Goal: Task Accomplishment & Management: Manage account settings

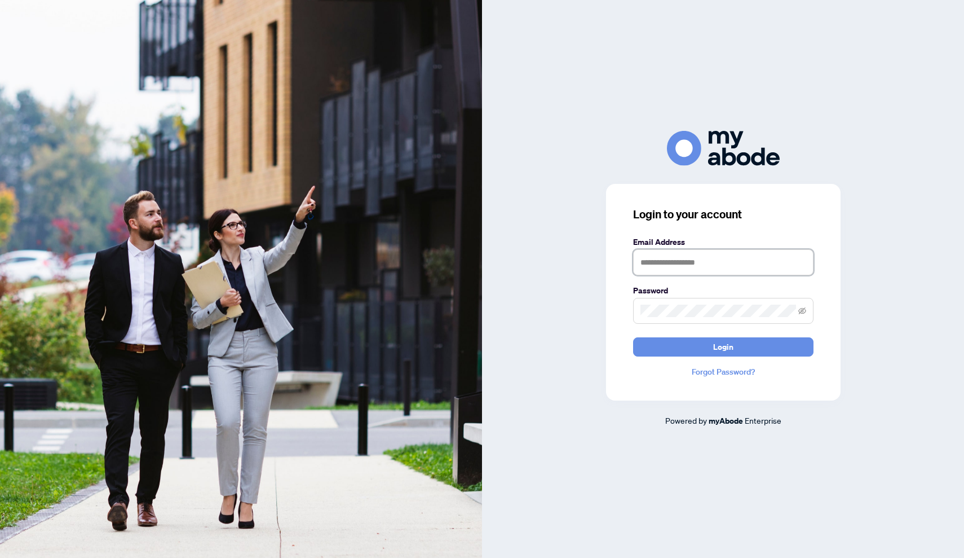
type input "**********"
click at [723, 346] on button "Login" at bounding box center [723, 346] width 180 height 19
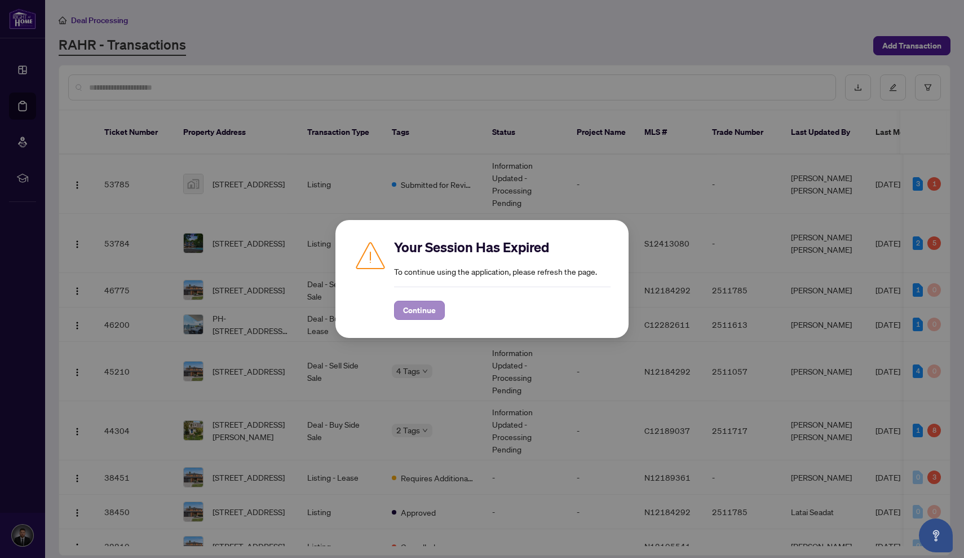
click at [408, 306] on span "Continue" at bounding box center [419, 310] width 33 height 18
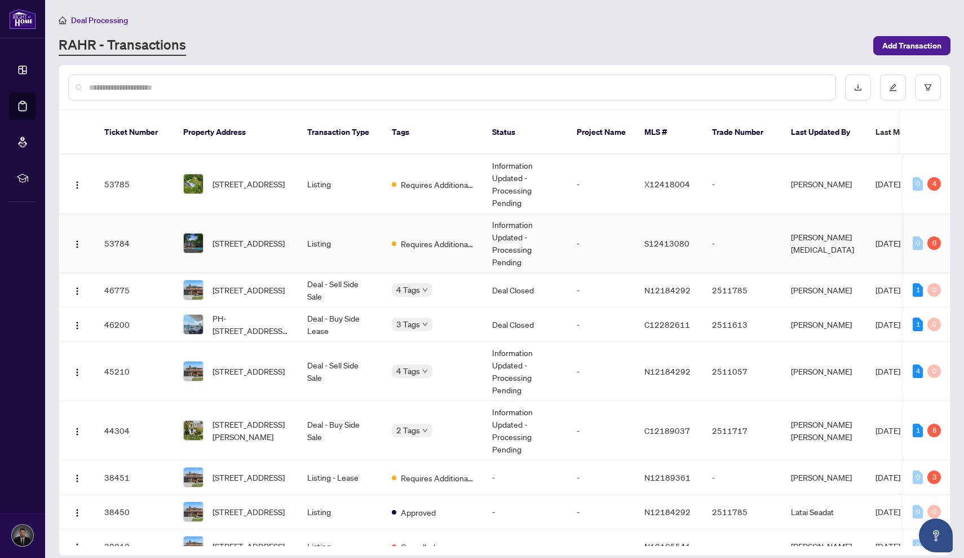
click at [411, 237] on span "Requires Additional Docs" at bounding box center [437, 243] width 73 height 12
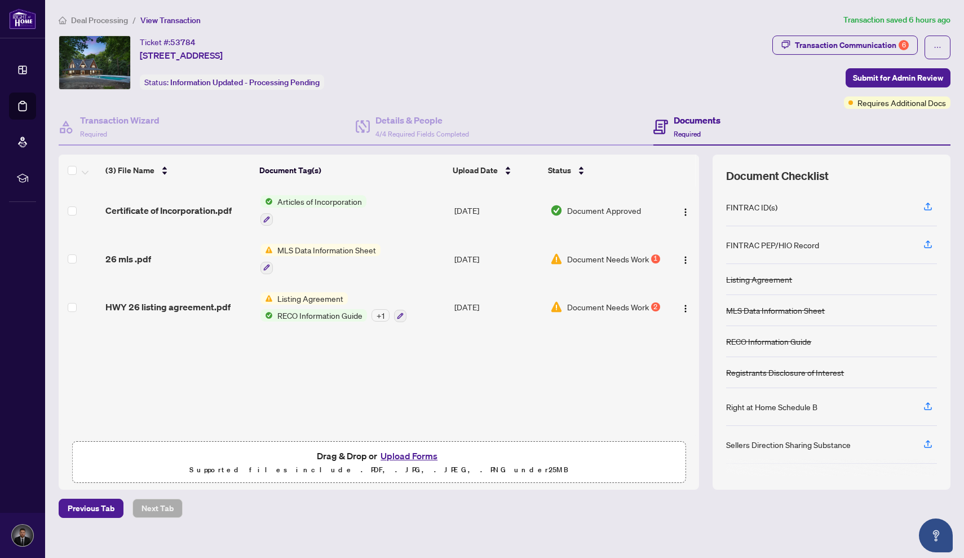
click at [862, 32] on div "Deal Processing / View Transaction Transaction saved 6 hours ago Ticket #: 5378…" at bounding box center [504, 266] width 901 height 504
click at [861, 41] on div "Transaction Communication 6" at bounding box center [852, 45] width 114 height 18
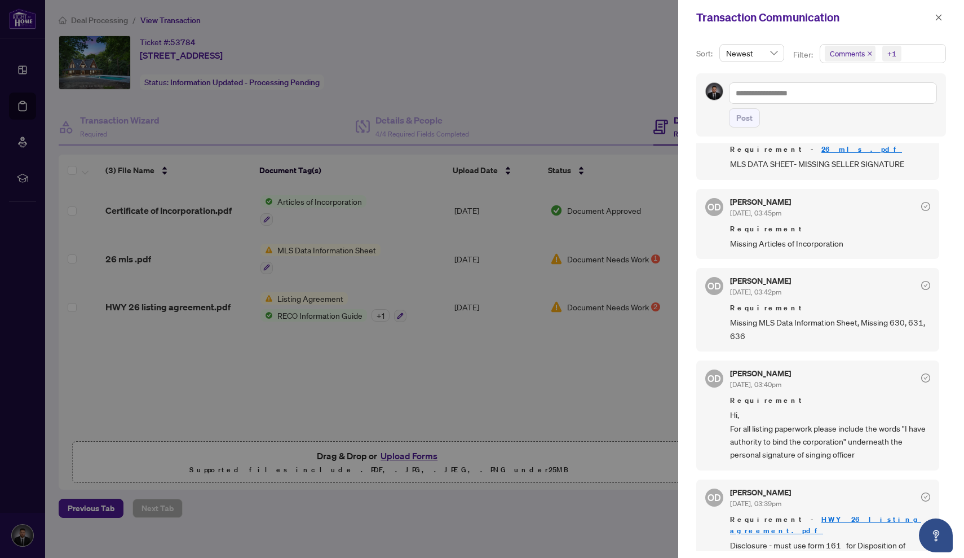
scroll to position [45, 0]
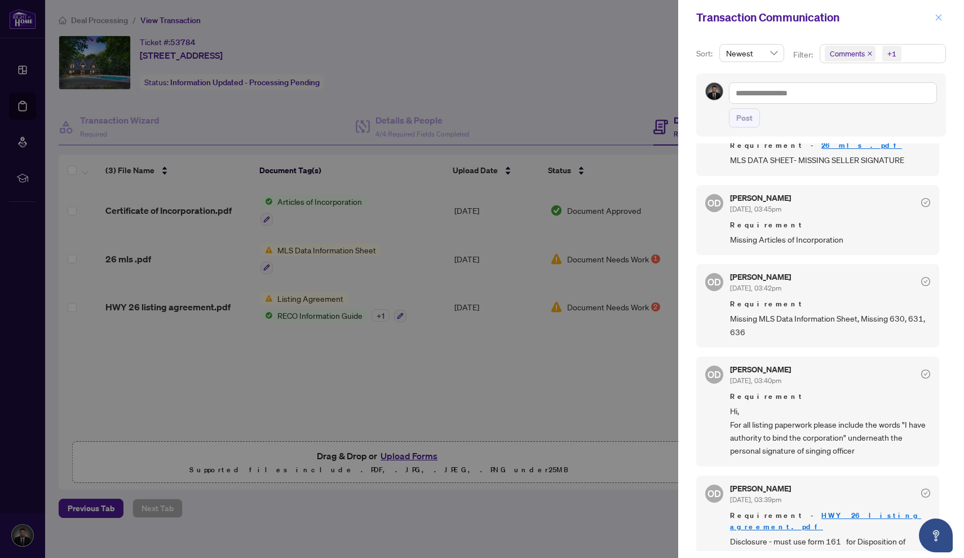
click at [935, 16] on icon "close" at bounding box center [939, 18] width 8 height 8
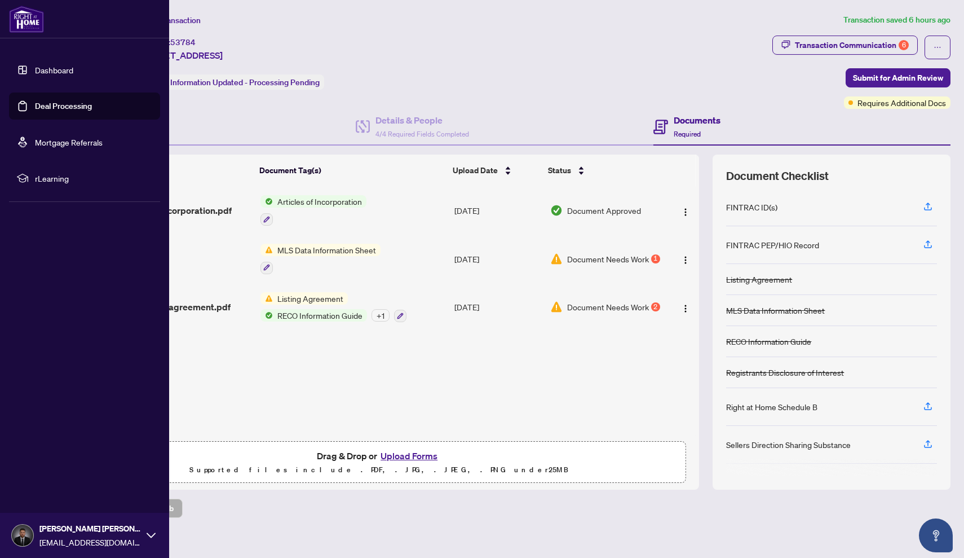
click at [55, 67] on link "Dashboard" at bounding box center [54, 70] width 38 height 10
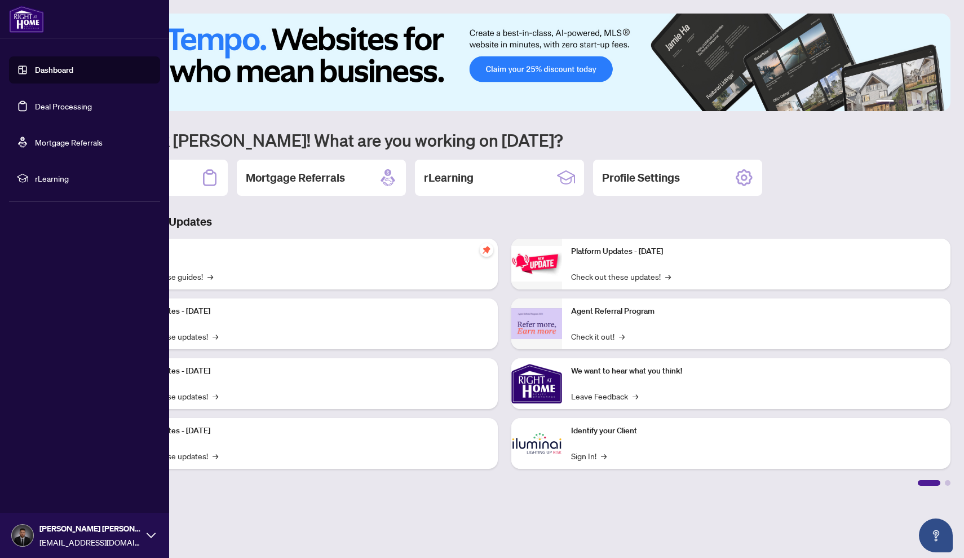
click at [65, 107] on link "Deal Processing" at bounding box center [63, 106] width 57 height 10
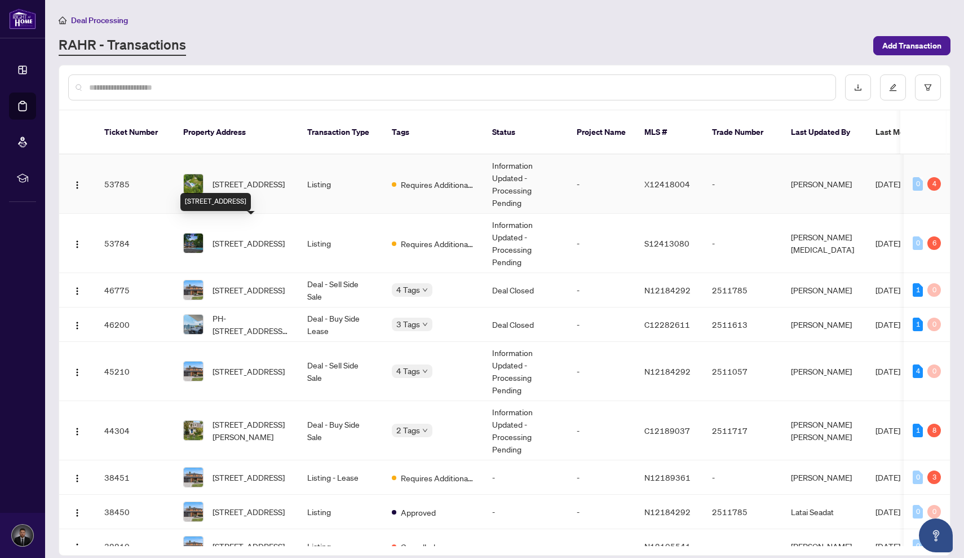
click at [251, 180] on span "938335 Airport Rd, Mulmur, Ontario L0N 1M0, Canada" at bounding box center [249, 184] width 72 height 12
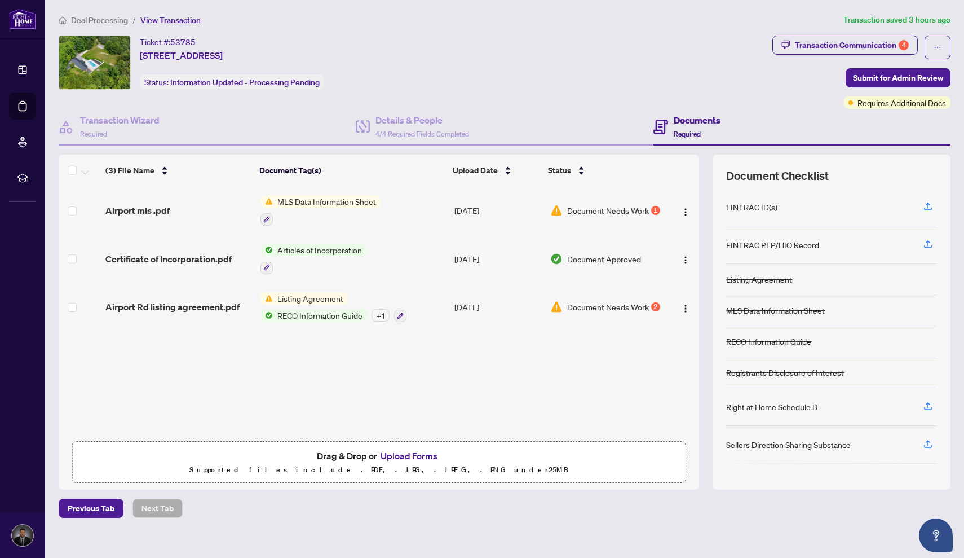
click at [860, 33] on div "Deal Processing / View Transaction Transaction saved 3 hours ago Ticket #: 5378…" at bounding box center [504, 266] width 901 height 504
click at [860, 38] on div "Transaction Communication 4" at bounding box center [852, 45] width 114 height 18
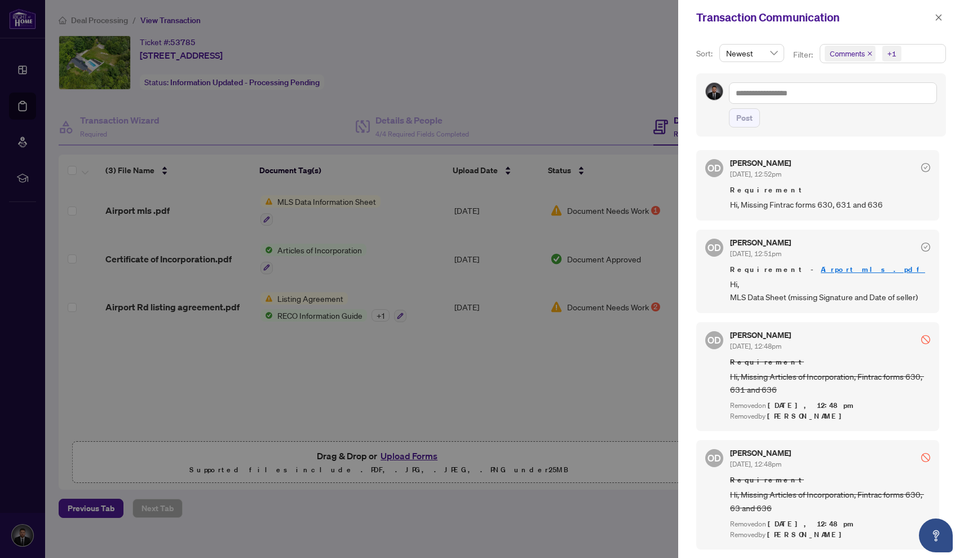
click at [593, 55] on div at bounding box center [482, 279] width 964 height 558
